Goal: Find specific page/section: Find specific page/section

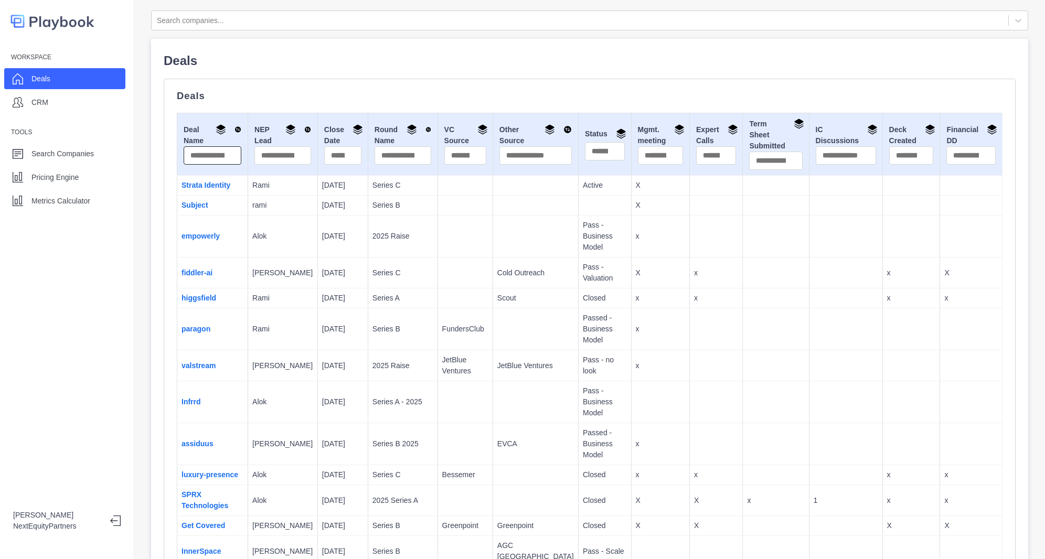
click at [197, 157] on input "text" at bounding box center [213, 155] width 58 height 18
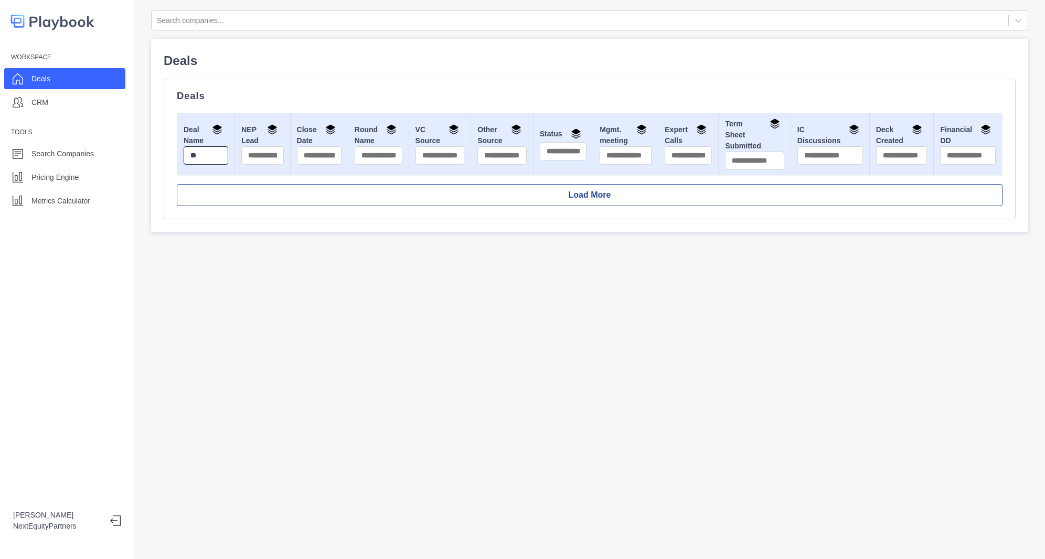
type input "*"
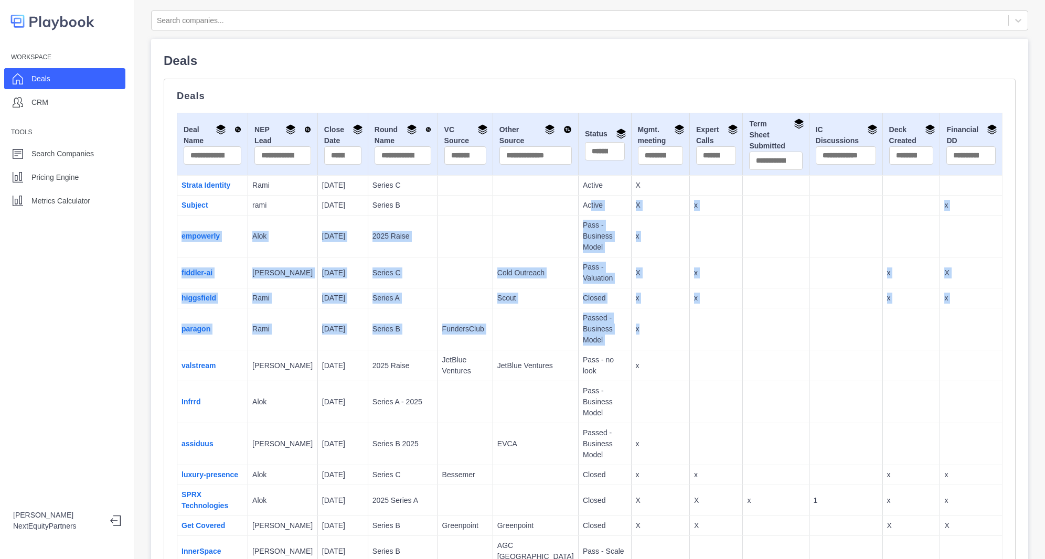
drag, startPoint x: 586, startPoint y: 234, endPoint x: 690, endPoint y: 332, distance: 143.3
click at [690, 332] on td at bounding box center [716, 330] width 53 height 42
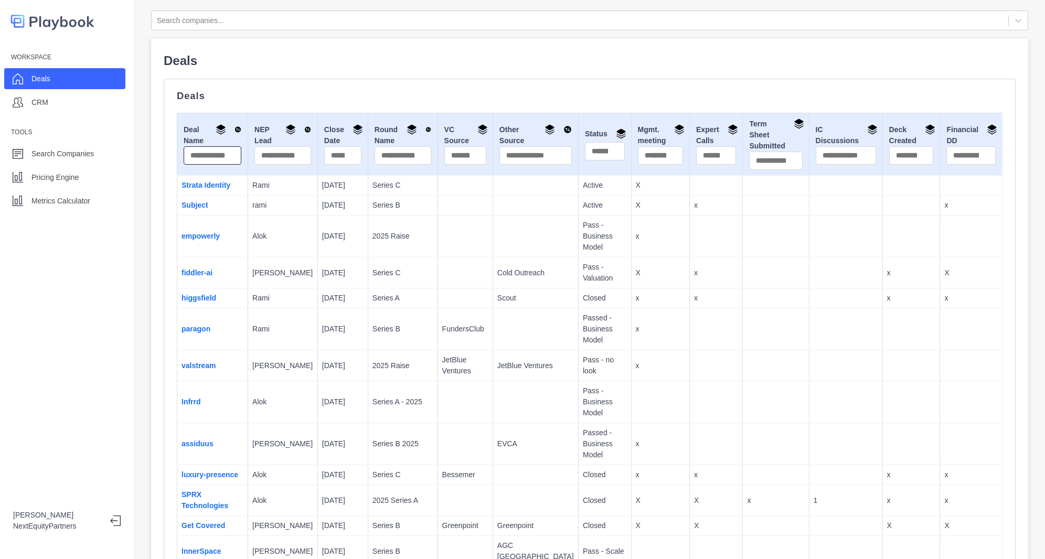
click at [207, 155] on input "text" at bounding box center [213, 155] width 58 height 18
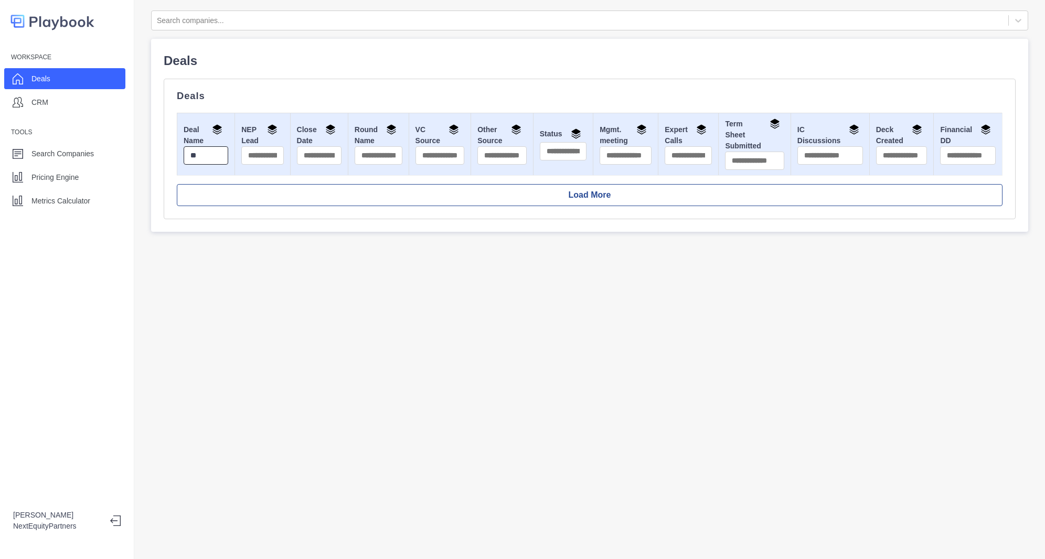
type input "*"
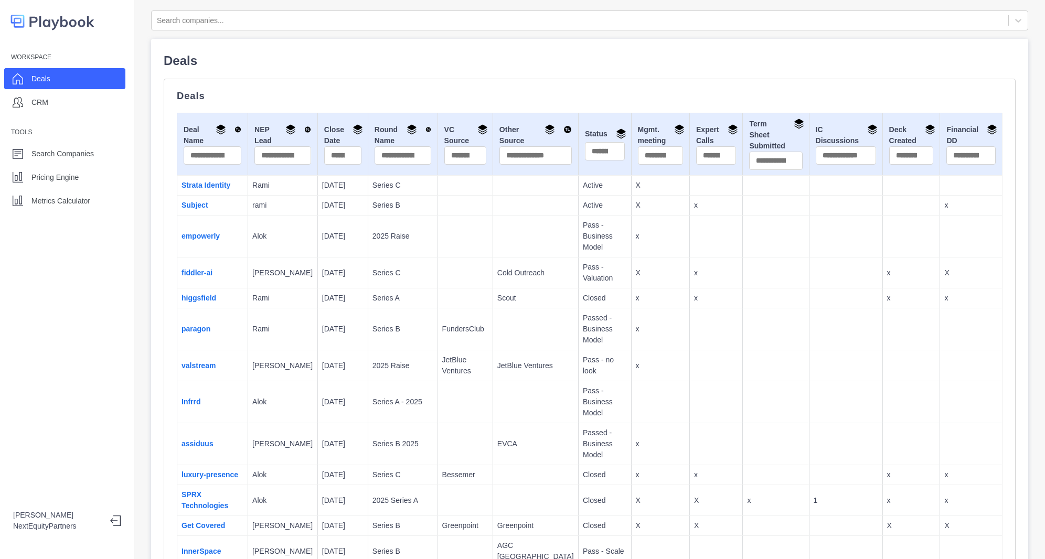
click at [200, 202] on link "Subject" at bounding box center [195, 205] width 27 height 8
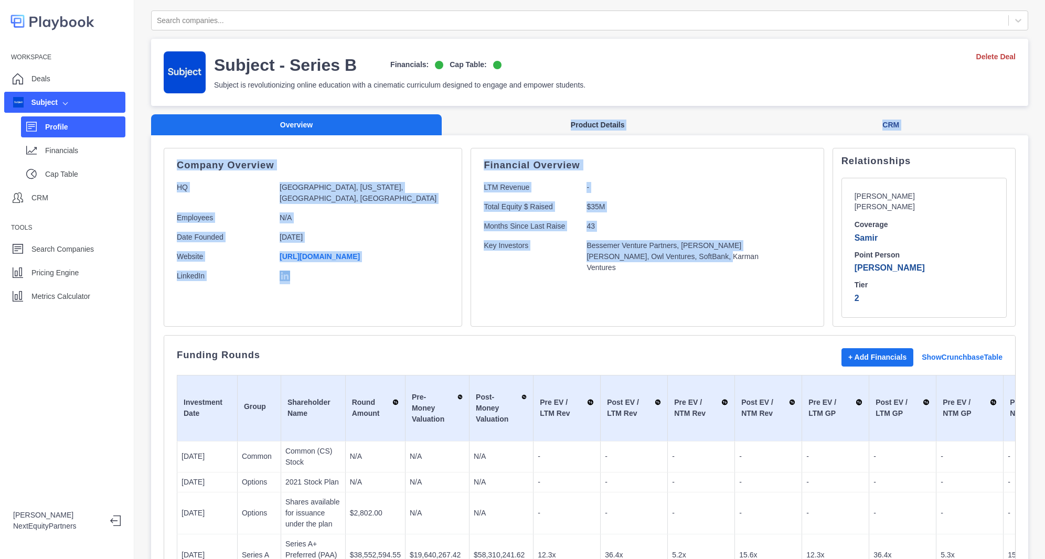
drag, startPoint x: 621, startPoint y: 320, endPoint x: 471, endPoint y: 123, distance: 247.1
